Goal: Information Seeking & Learning: Learn about a topic

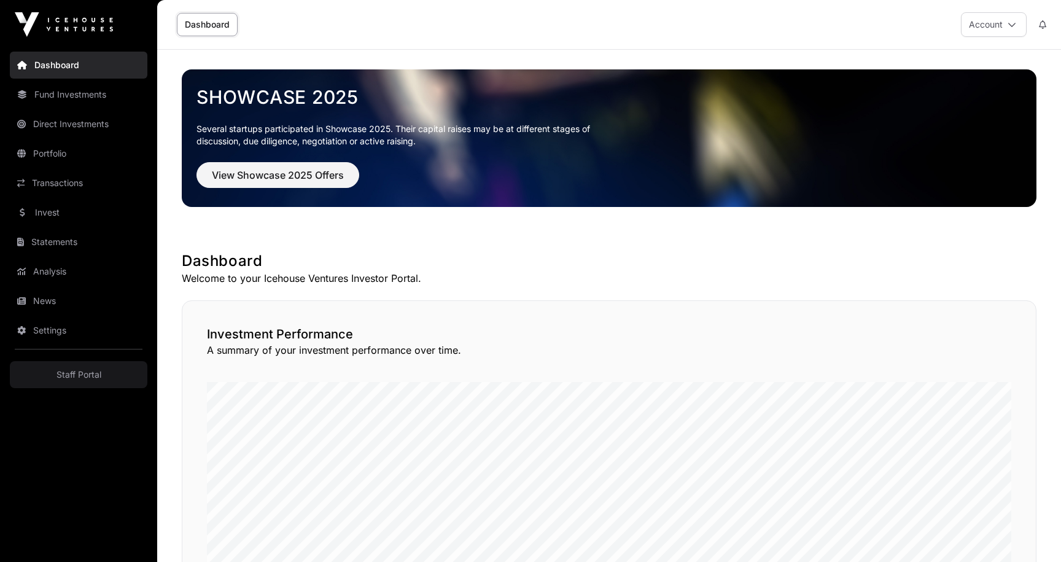
click at [55, 214] on link "Invest" at bounding box center [79, 212] width 138 height 27
click at [85, 219] on link "Invest" at bounding box center [79, 212] width 138 height 27
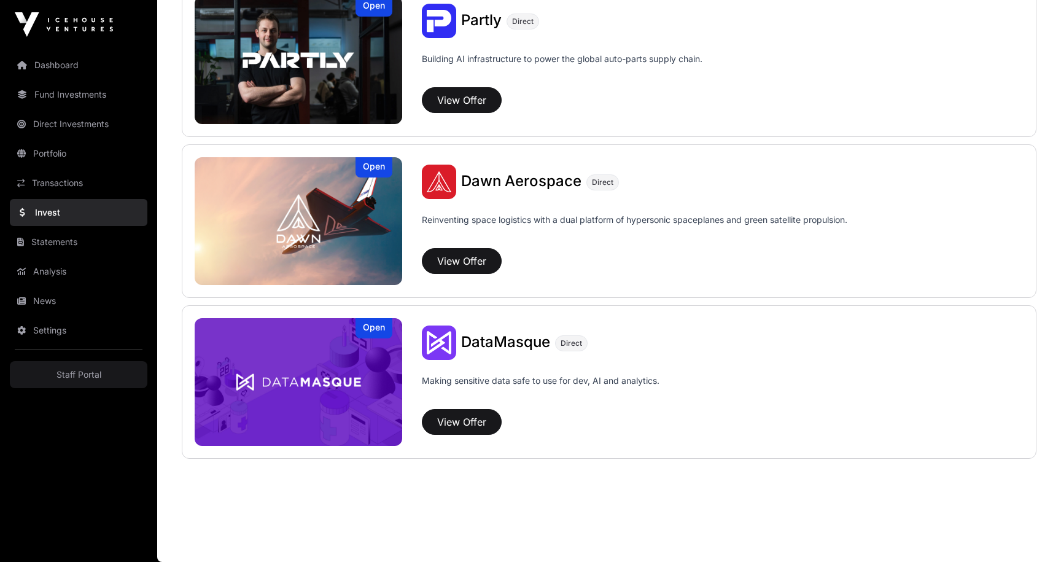
scroll to position [818, 0]
click at [495, 179] on span "Dawn Aerospace" at bounding box center [521, 181] width 120 height 18
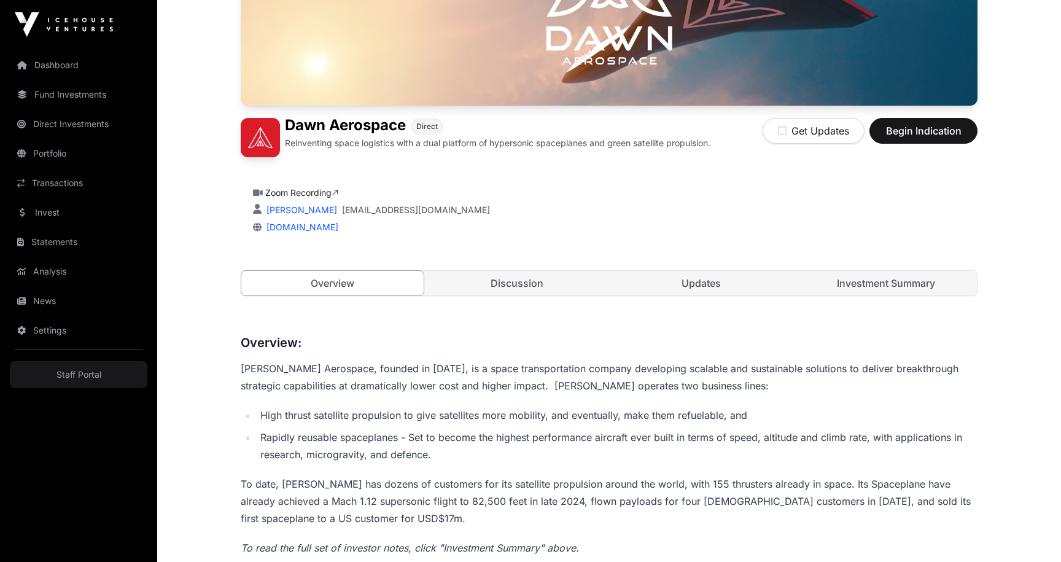
scroll to position [332, 0]
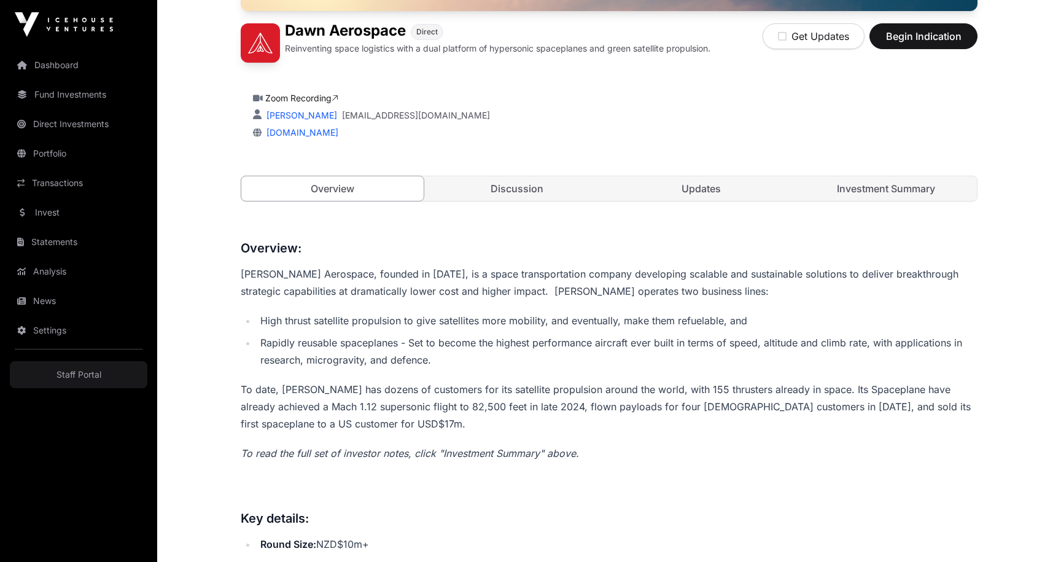
click at [875, 194] on link "Investment Summary" at bounding box center [886, 188] width 182 height 25
click at [734, 190] on link "Updates" at bounding box center [701, 188] width 182 height 25
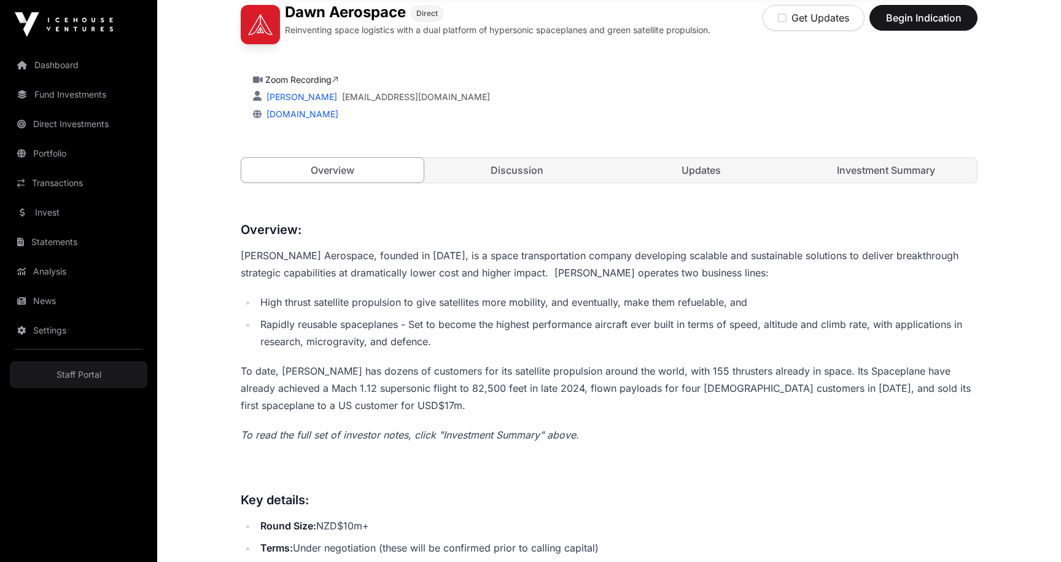
scroll to position [341, 0]
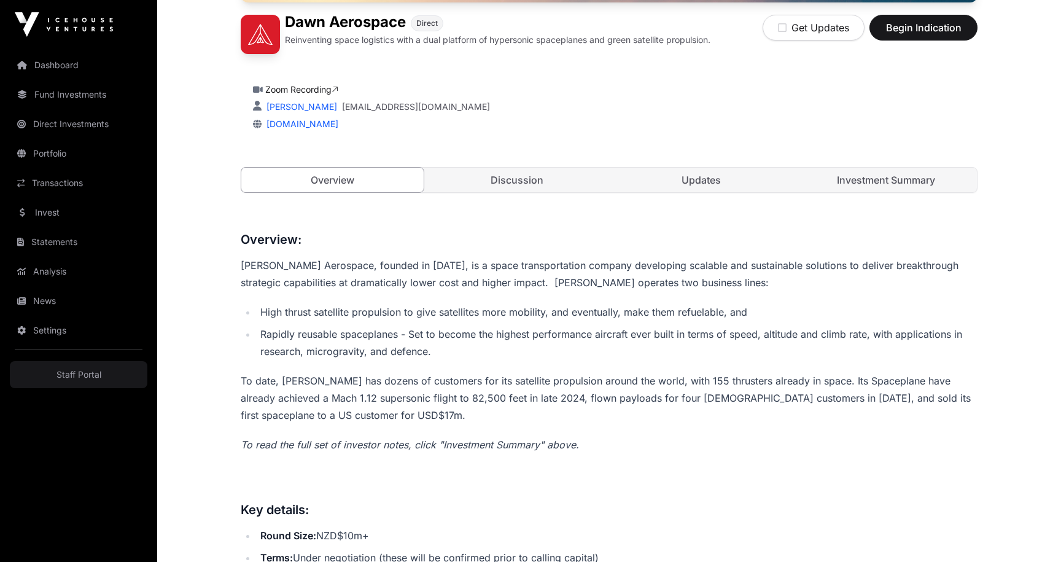
click at [542, 179] on link "Discussion" at bounding box center [517, 180] width 182 height 25
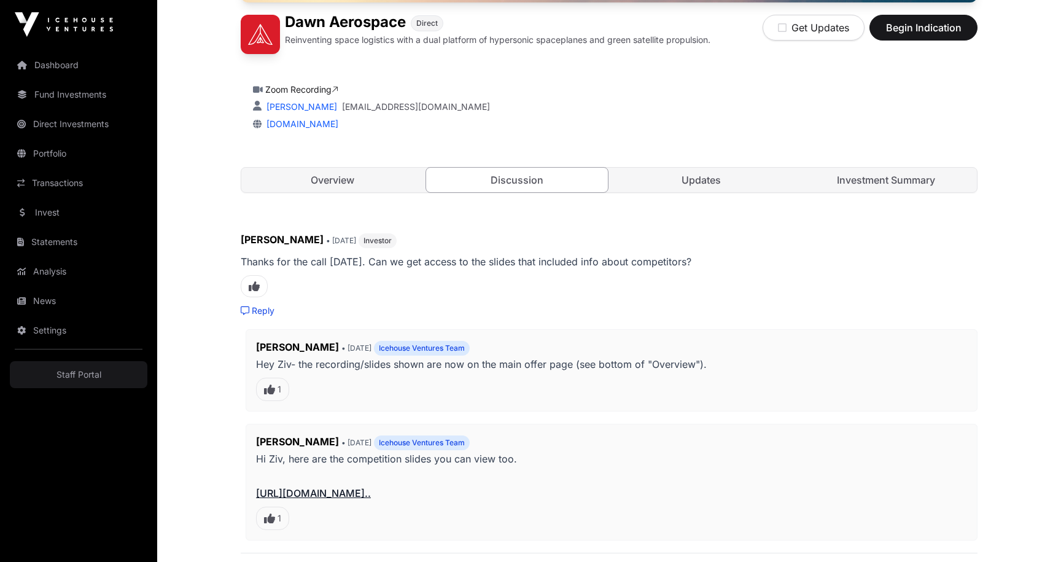
click at [725, 184] on link "Updates" at bounding box center [701, 180] width 182 height 25
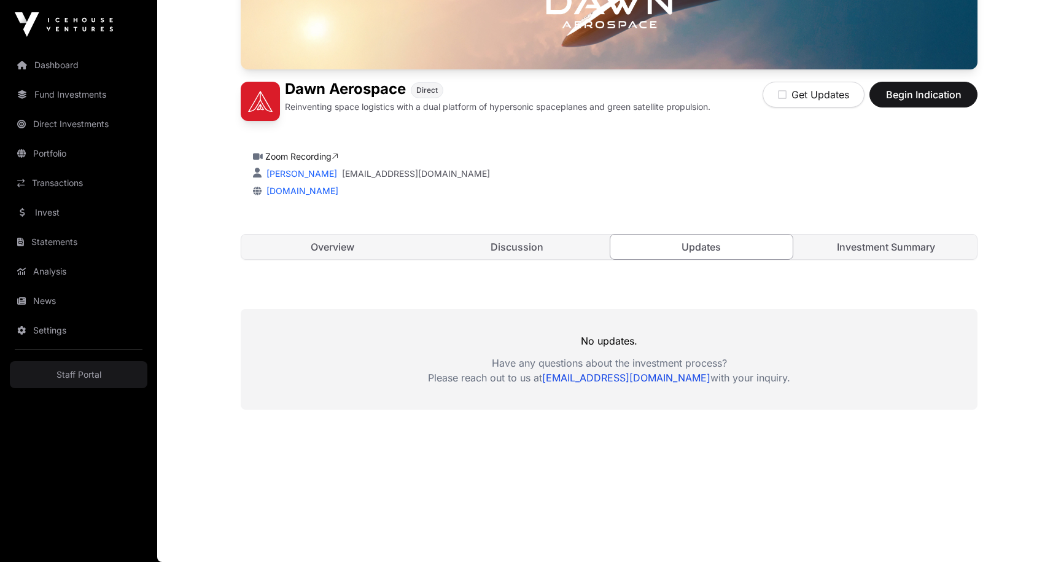
click at [535, 242] on link "Discussion" at bounding box center [517, 247] width 182 height 25
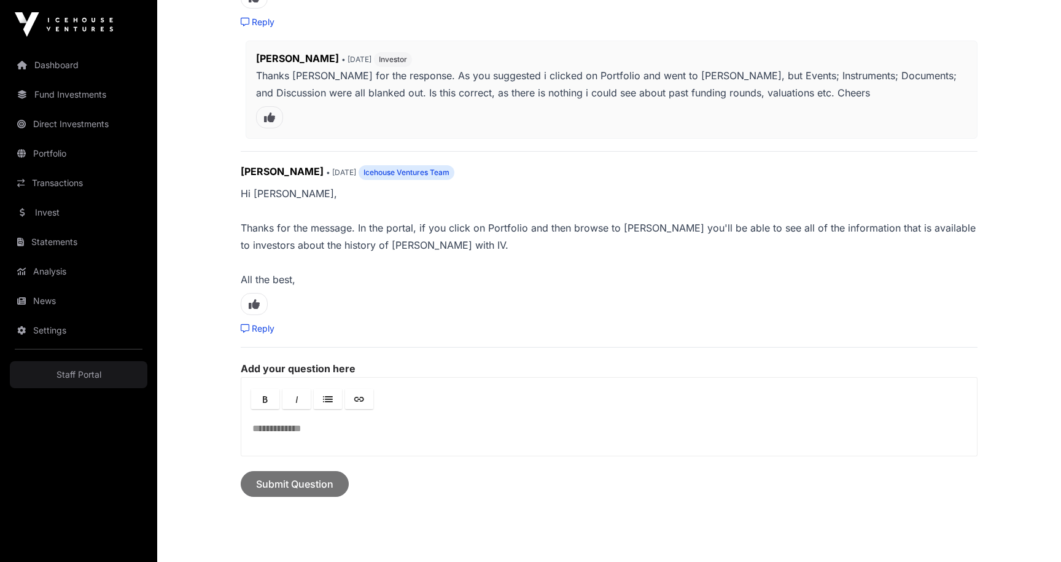
scroll to position [983, 0]
